Goal: Check status: Check status

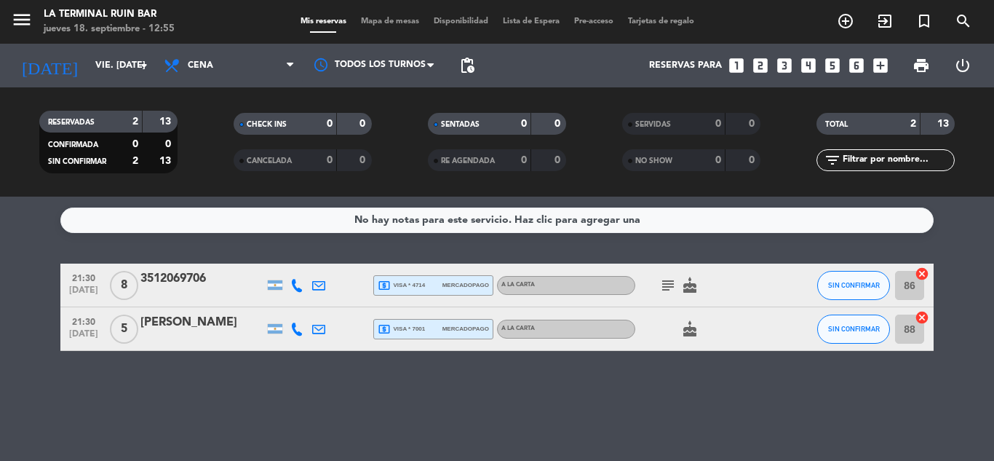
click at [659, 282] on span "subject" at bounding box center [668, 285] width 22 height 17
click at [660, 285] on icon "subject" at bounding box center [668, 285] width 17 height 17
drag, startPoint x: 216, startPoint y: 277, endPoint x: 142, endPoint y: 277, distance: 74.3
click at [142, 277] on div "3512069706" at bounding box center [203, 278] width 124 height 19
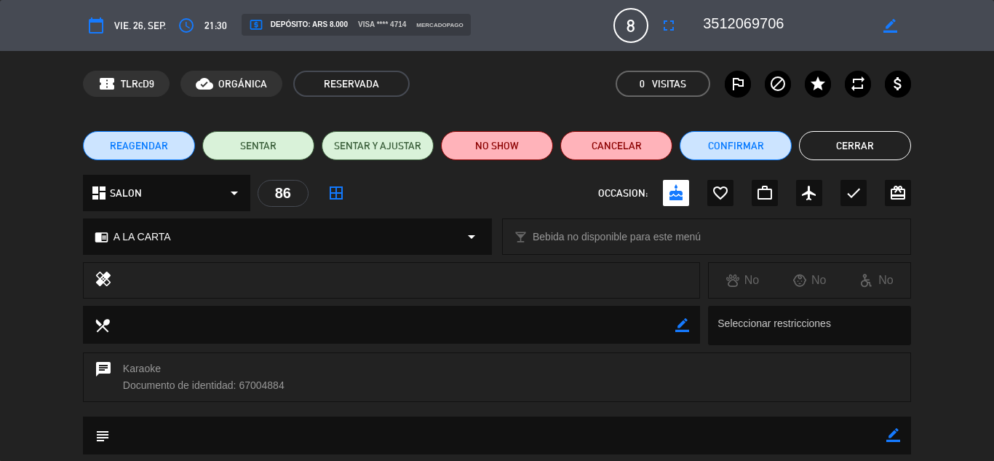
drag, startPoint x: 142, startPoint y: 277, endPoint x: 467, endPoint y: 100, distance: 370.7
click at [467, 100] on div "confirmation_number TLRcD9 cloud_done ORGÁNICA RESERVADA 0 Visitas outlined_fla…" at bounding box center [497, 84] width 994 height 66
type input "[EMAIL_ADDRESS][DOMAIN_NAME]"
drag, startPoint x: 699, startPoint y: 22, endPoint x: 769, endPoint y: 23, distance: 69.9
click at [758, 23] on div "border_color" at bounding box center [802, 25] width 218 height 26
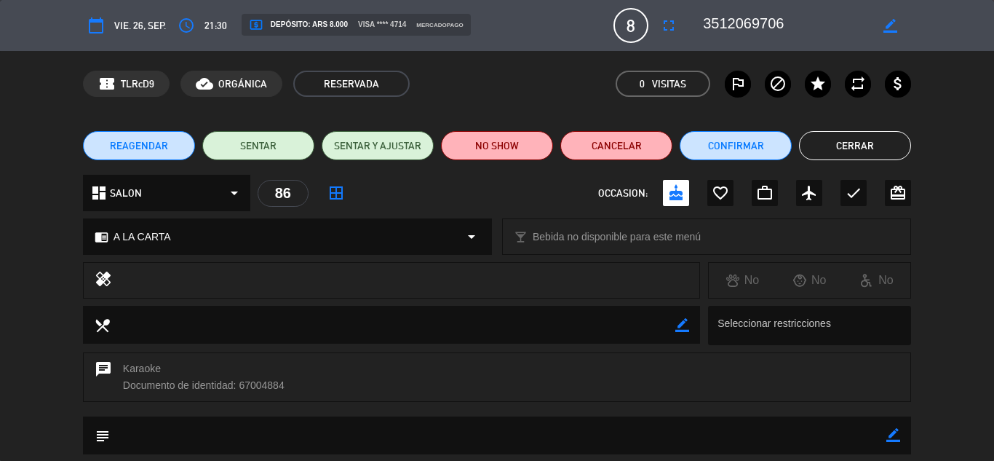
click at [895, 25] on icon "border_color" at bounding box center [891, 26] width 14 height 14
click at [895, 25] on icon at bounding box center [891, 26] width 14 height 14
click at [895, 25] on icon "border_color" at bounding box center [891, 26] width 14 height 14
click at [895, 25] on icon at bounding box center [891, 26] width 14 height 14
drag, startPoint x: 788, startPoint y: 21, endPoint x: 704, endPoint y: 21, distance: 83.7
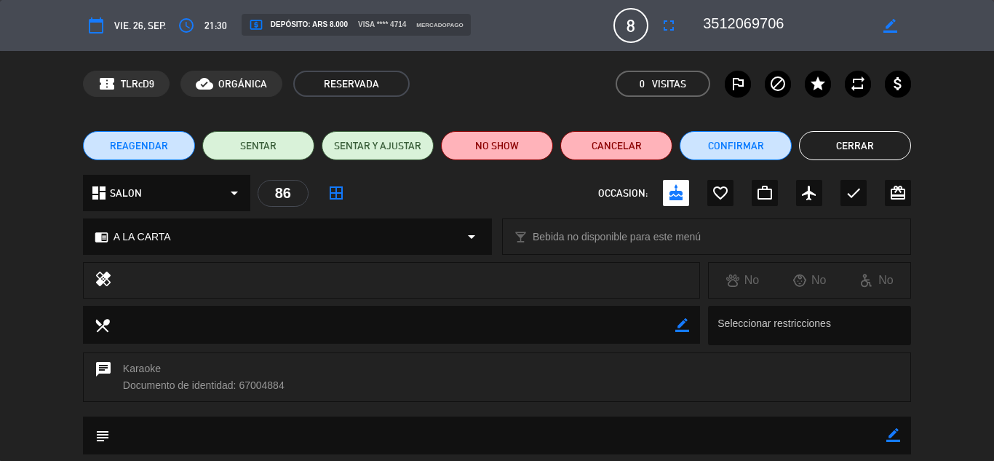
click at [704, 21] on textarea at bounding box center [786, 25] width 167 height 26
